Goal: Task Accomplishment & Management: Use online tool/utility

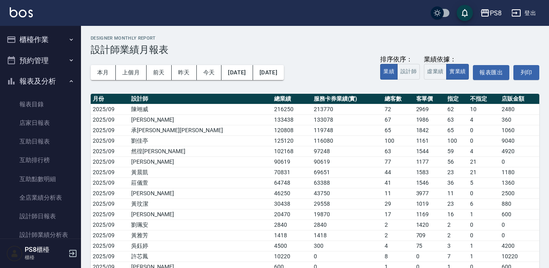
drag, startPoint x: 0, startPoint y: 204, endPoint x: 0, endPoint y: 218, distance: 14.6
click at [0, 218] on nav "櫃檯作業 打帳單 帳單列表 掛單列表 座位開單 營業儀表板 現金收支登錄 材料自購登錄 每日結帳 排班表 掃碼打卡 預約管理 預約管理 單日預約紀錄 單週預約…" at bounding box center [40, 132] width 81 height 213
click at [45, 37] on button "櫃檯作業" at bounding box center [40, 39] width 75 height 21
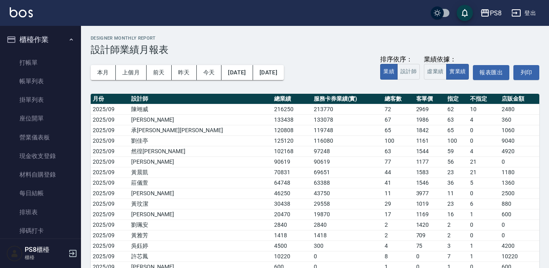
click at [44, 47] on button "櫃檯作業" at bounding box center [40, 39] width 75 height 21
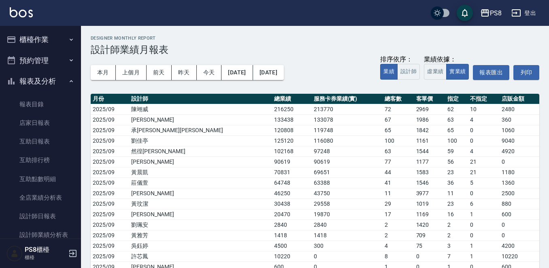
click at [60, 38] on button "櫃檯作業" at bounding box center [40, 39] width 75 height 21
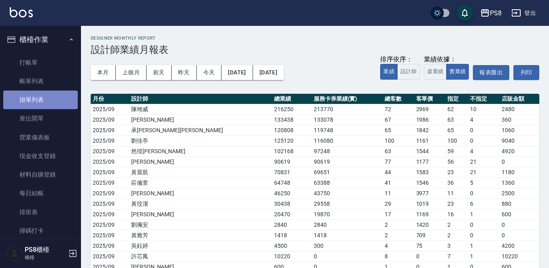
click at [53, 98] on link "掛單列表" at bounding box center [40, 100] width 75 height 19
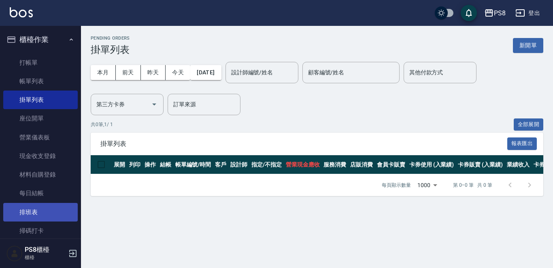
click at [55, 210] on link "排班表" at bounding box center [40, 212] width 75 height 19
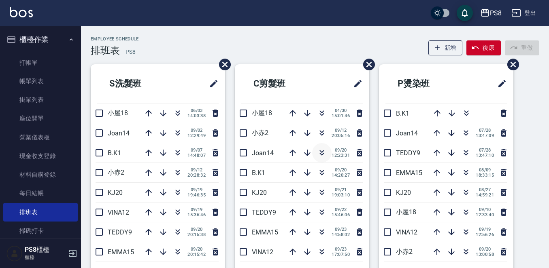
click at [321, 153] on icon "button" at bounding box center [322, 154] width 4 height 3
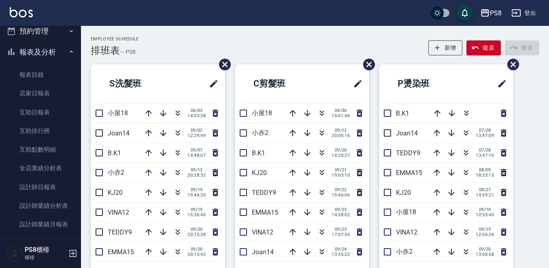
scroll to position [243, 0]
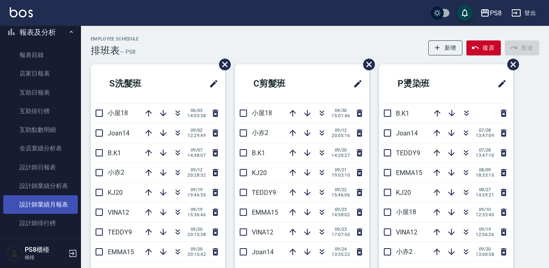
click at [64, 204] on link "設計師業績月報表" at bounding box center [40, 205] width 75 height 19
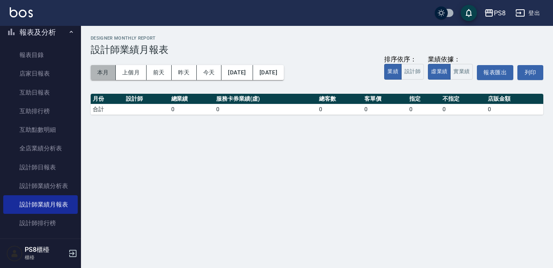
click at [102, 74] on button "本月" at bounding box center [103, 72] width 25 height 15
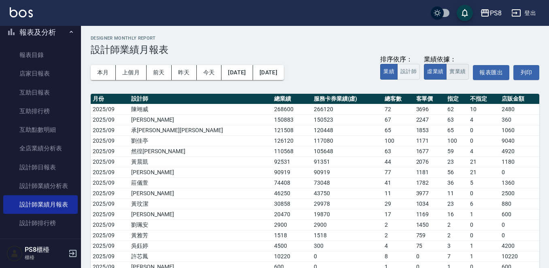
click at [454, 76] on button "實業績" at bounding box center [457, 72] width 23 height 16
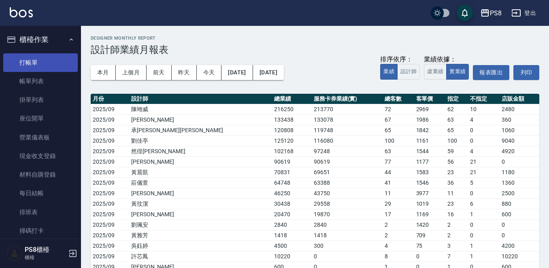
click at [40, 55] on link "打帳單" at bounding box center [40, 62] width 75 height 19
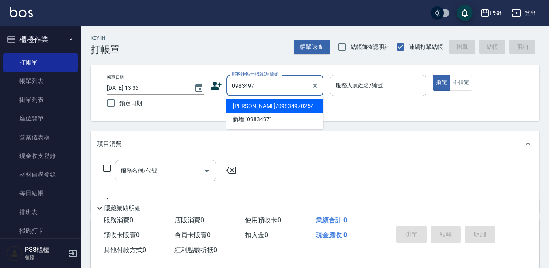
click at [283, 107] on li "[PERSON_NAME]/0983497025/" at bounding box center [274, 106] width 97 height 13
type input "[PERSON_NAME]/0983497025/"
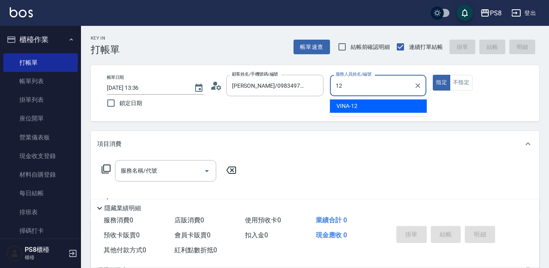
type input "VINA-12"
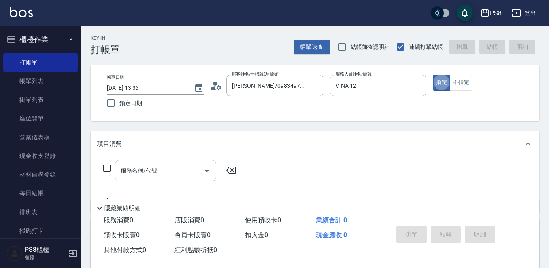
type button "true"
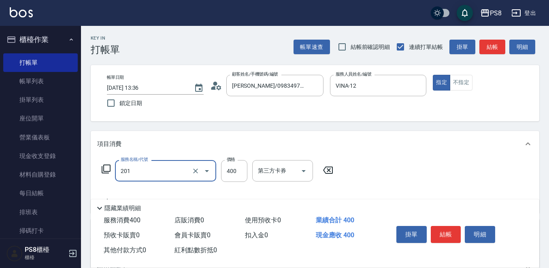
type input "洗剪400(201)"
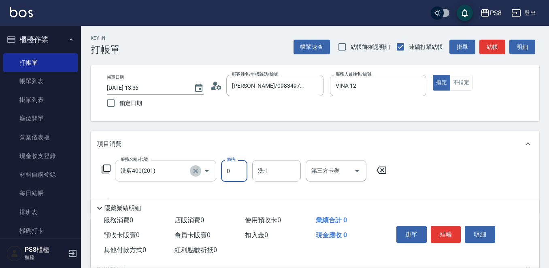
click at [195, 169] on icon "Clear" at bounding box center [196, 171] width 8 height 8
type input "0"
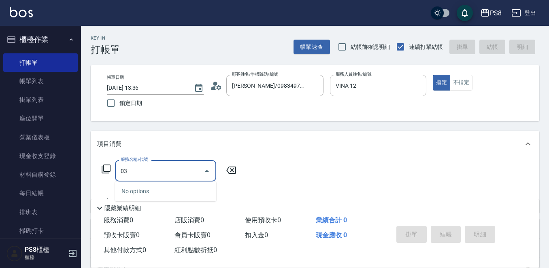
type input "0"
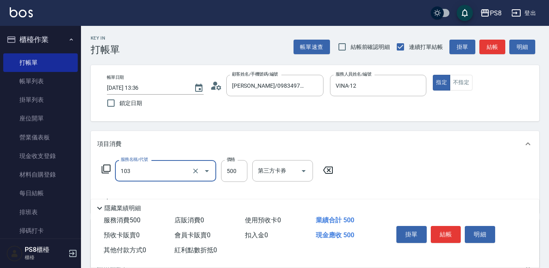
type input "B級洗剪500(103)"
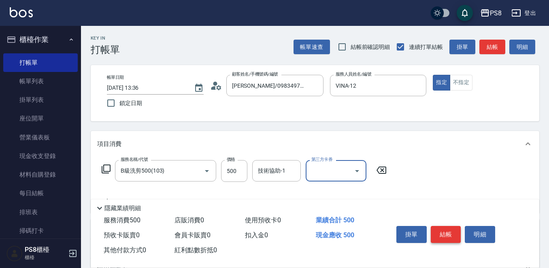
click at [448, 230] on button "結帳" at bounding box center [446, 234] width 30 height 17
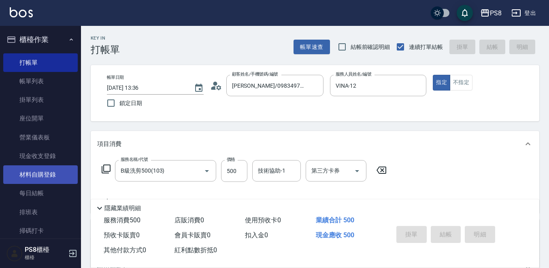
type input "[DATE] 13:51"
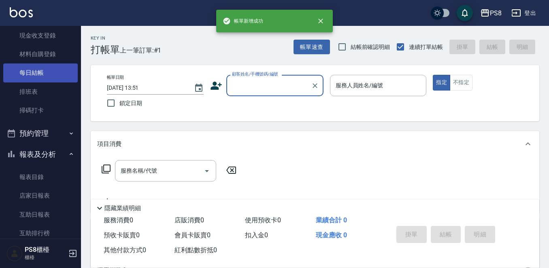
scroll to position [121, 0]
